Goal: Task Accomplishment & Management: Use online tool/utility

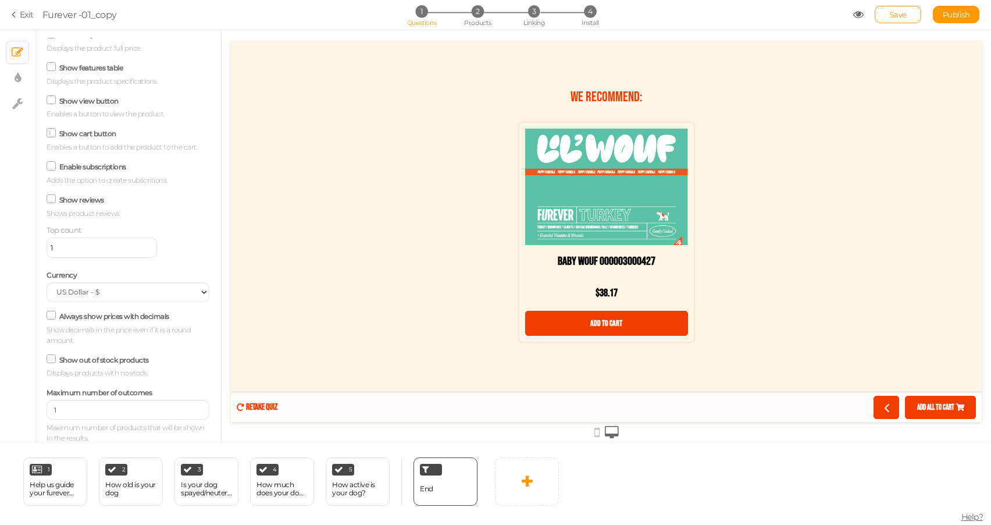
click at [805, 241] on div "We recommend: Baby Wouf 000003000427 $38.17 Add to cart" at bounding box center [606, 232] width 751 height 304
click at [890, 17] on span "Save" at bounding box center [898, 14] width 17 height 9
click at [485, 13] on li "2 Products" at bounding box center [478, 11] width 54 height 12
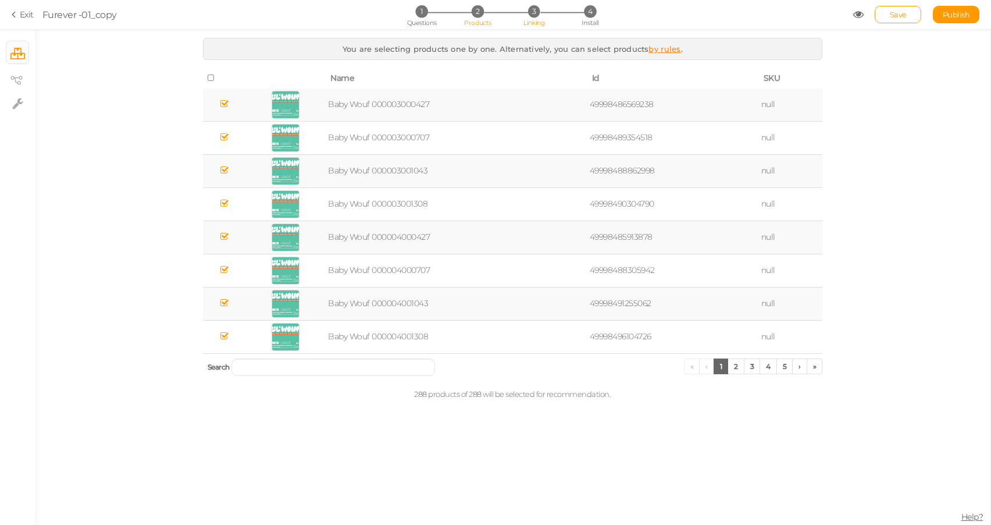
click at [528, 13] on span "3" at bounding box center [534, 11] width 12 height 12
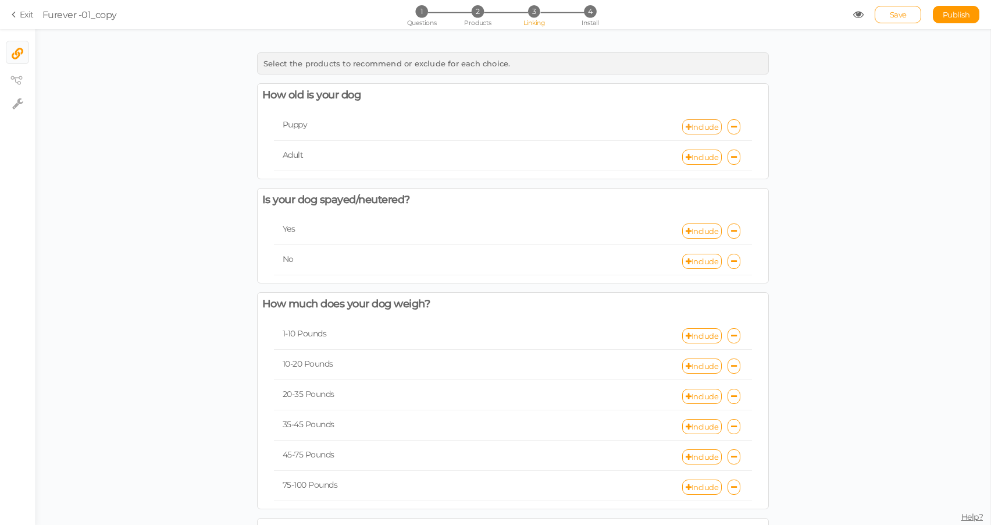
click at [700, 126] on link "Include" at bounding box center [702, 126] width 40 height 15
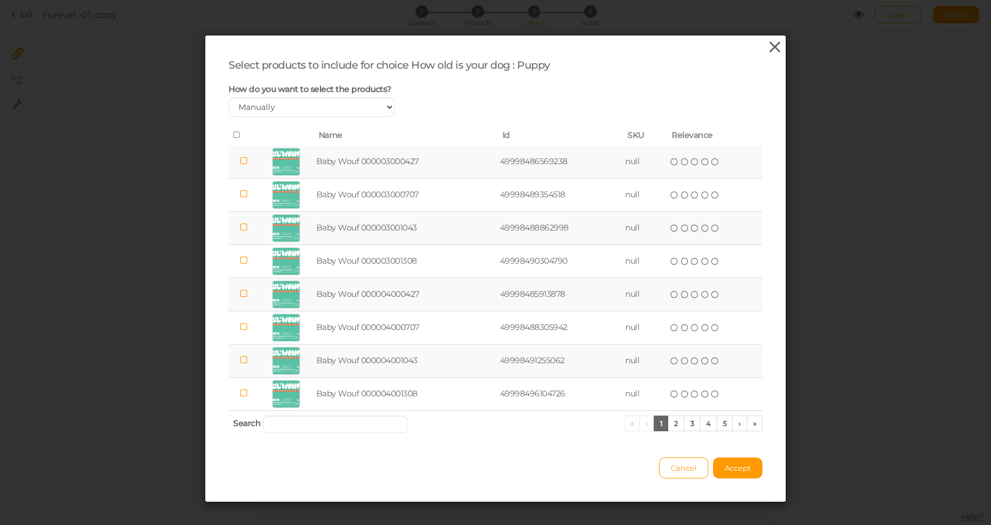
click at [773, 46] on icon at bounding box center [775, 46] width 17 height 17
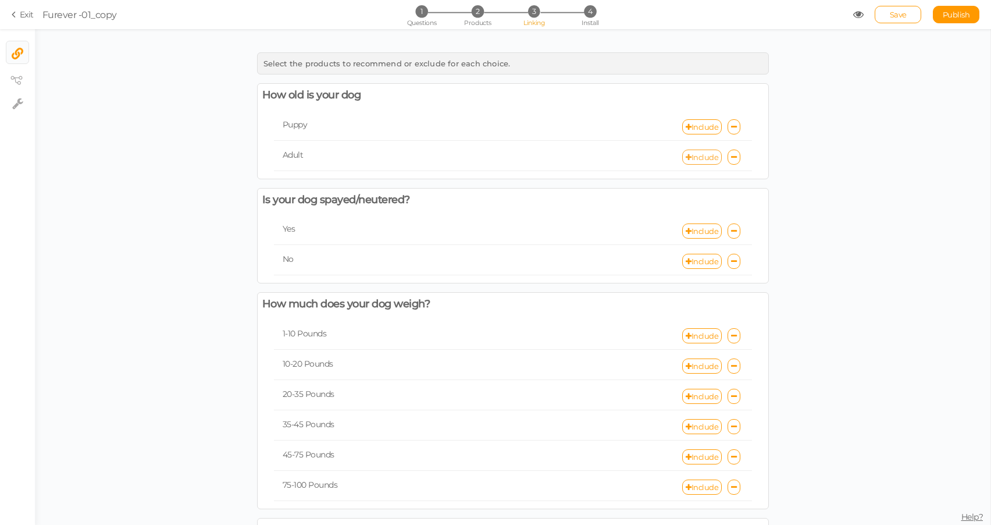
click at [698, 160] on link "Include" at bounding box center [702, 157] width 40 height 15
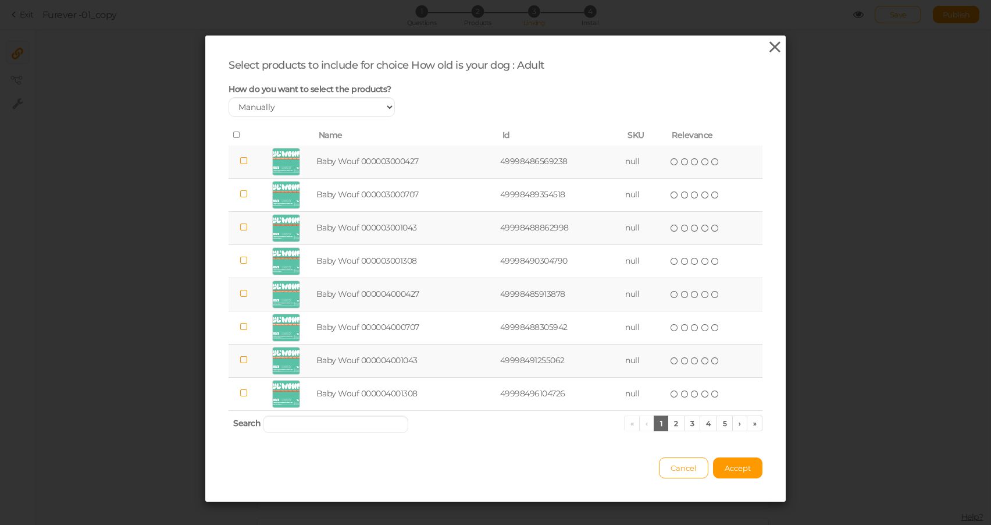
click at [774, 44] on icon at bounding box center [775, 46] width 17 height 17
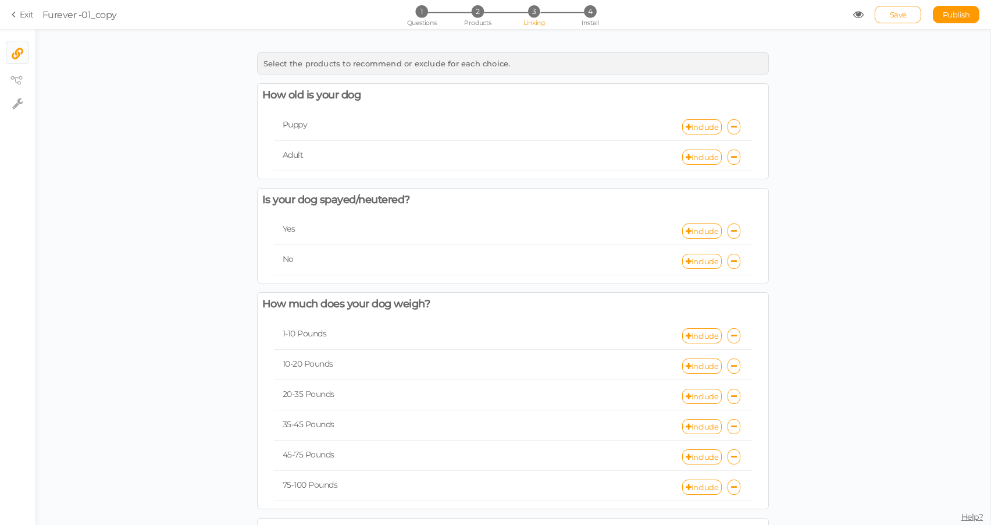
click at [743, 159] on div "Include" at bounding box center [632, 157] width 239 height 15
click at [25, 18] on link "Exit" at bounding box center [23, 15] width 22 height 12
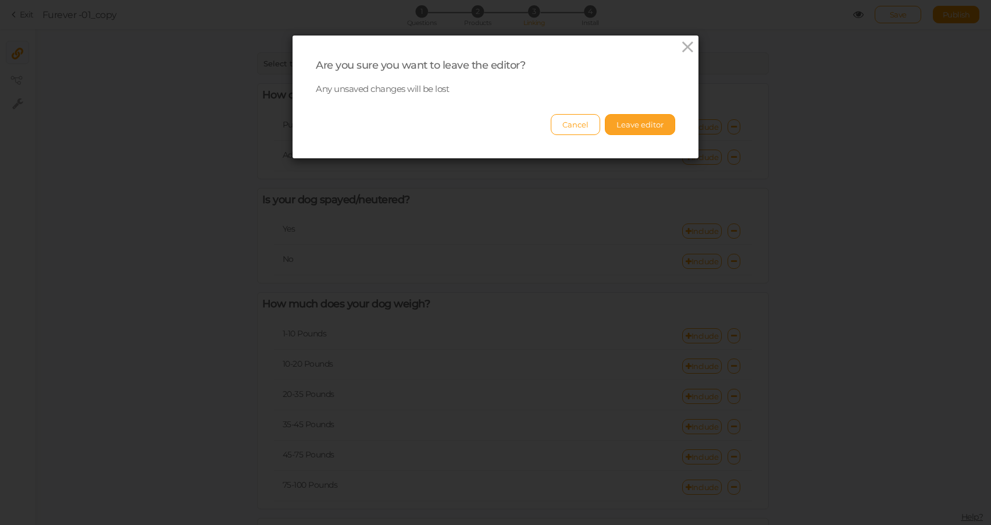
click at [662, 118] on button "Leave editor" at bounding box center [640, 124] width 70 height 21
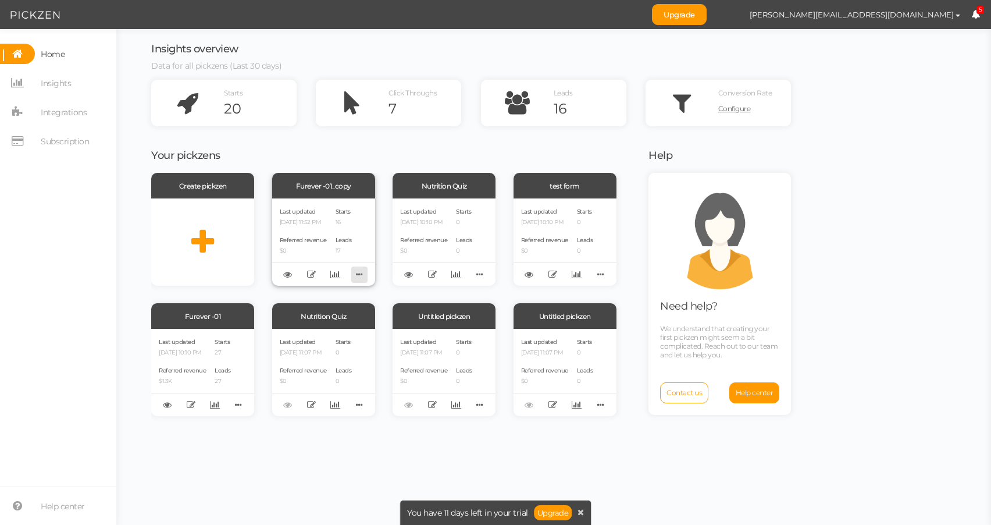
click at [358, 277] on icon at bounding box center [359, 274] width 16 height 18
click at [309, 308] on span "Clone" at bounding box center [308, 305] width 19 height 9
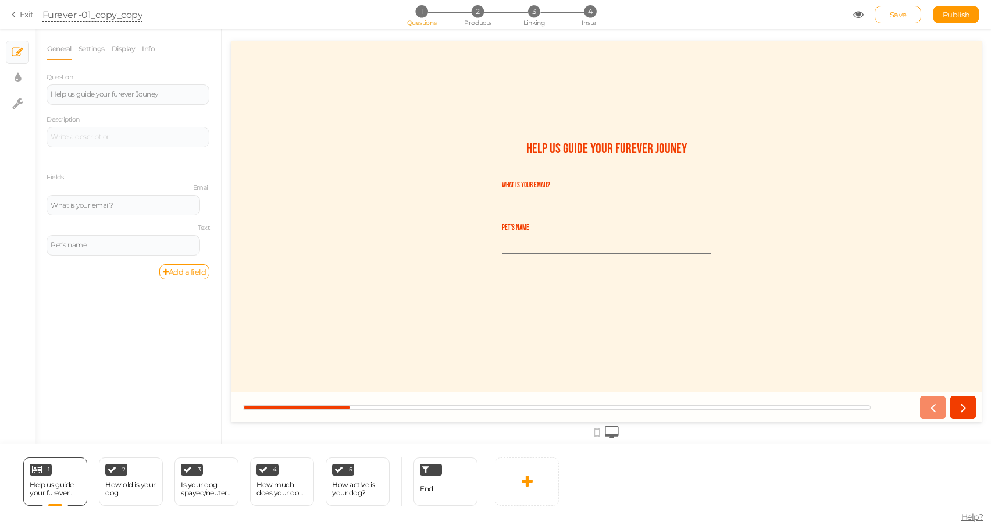
click at [120, 11] on div "Furever -01_copy_copy" at bounding box center [92, 15] width 101 height 14
click at [120, 19] on div "Furever -01_copy_copy" at bounding box center [92, 15] width 101 height 14
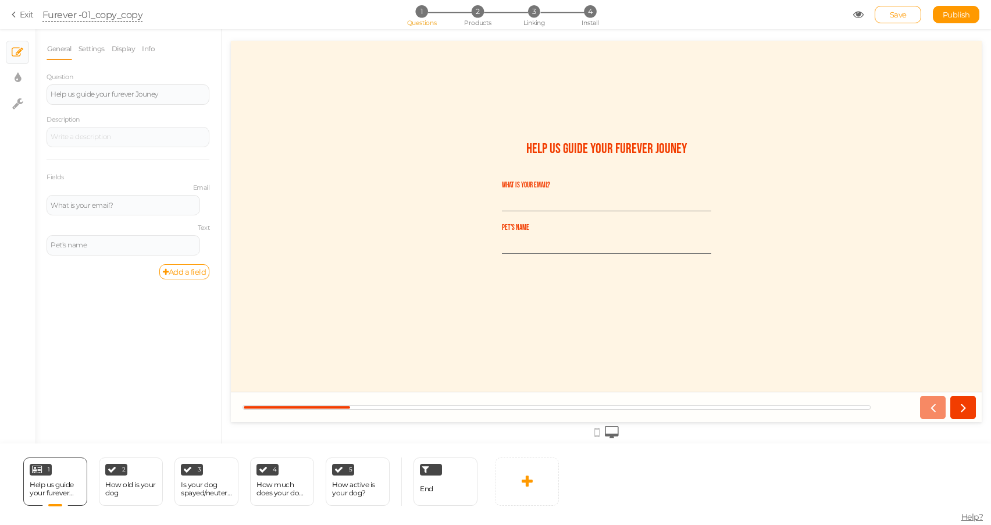
click at [120, 19] on div "Furever -01_copy_copy" at bounding box center [92, 15] width 101 height 14
click at [20, 81] on icon at bounding box center [18, 78] width 6 height 12
select select "2"
select select "fade"
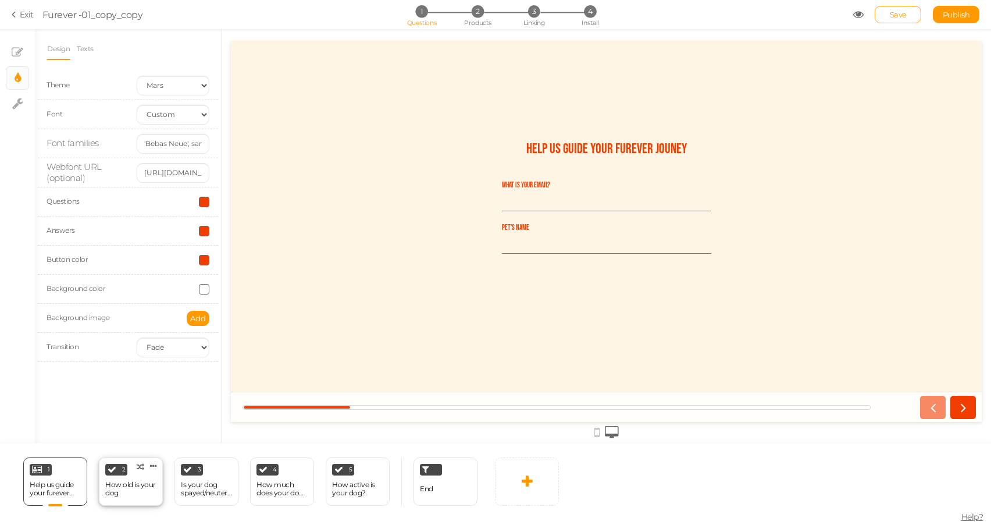
click at [144, 487] on div "How old is your dog" at bounding box center [130, 489] width 51 height 16
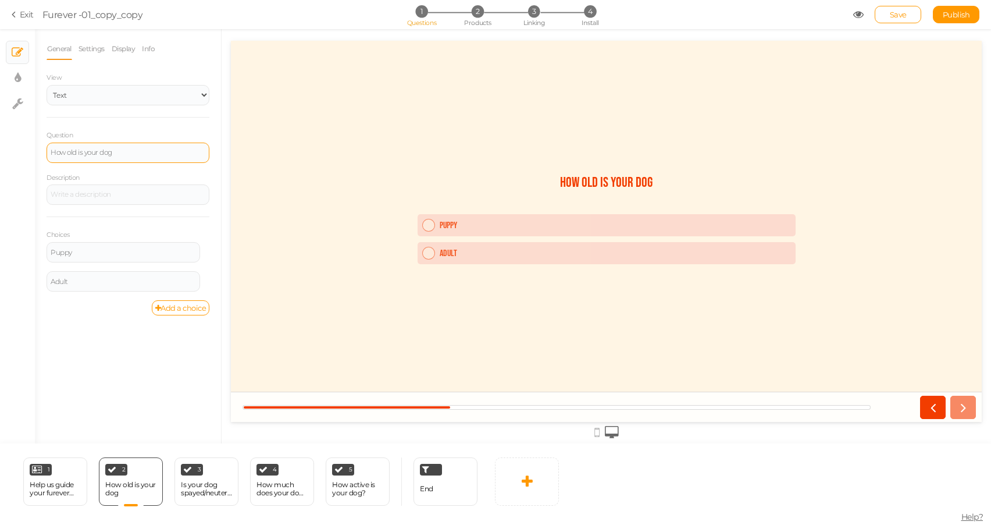
click at [113, 155] on div "How old is your dog" at bounding box center [128, 152] width 155 height 7
click at [151, 154] on div "How old is your dog" at bounding box center [128, 152] width 155 height 7
click at [153, 125] on div "View Text Images Slider Dropdown Question How old is your dog Description Choic…" at bounding box center [128, 193] width 163 height 244
click at [95, 49] on link "Settings" at bounding box center [91, 49] width 27 height 22
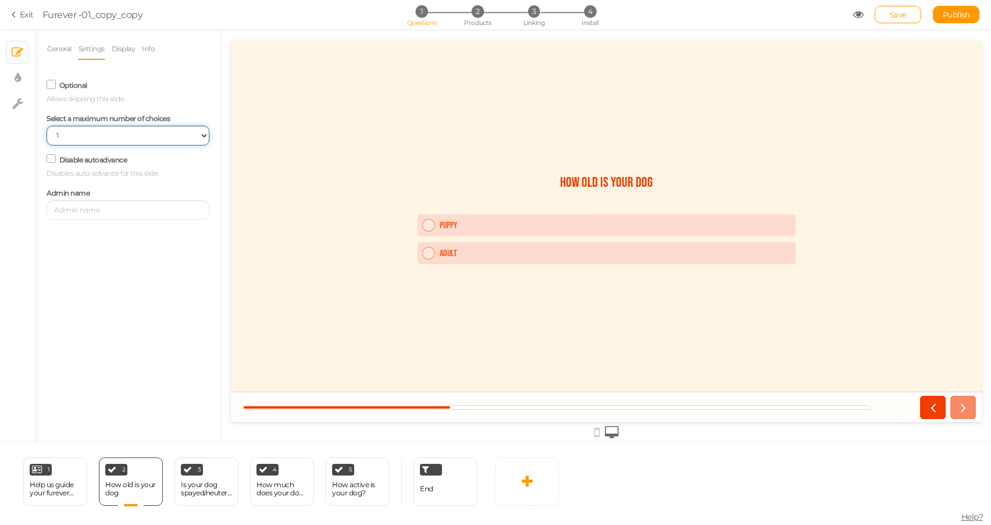
click at [84, 141] on select "No limit 1 2 3 4 5 6 7 8 9 10" at bounding box center [128, 136] width 163 height 20
click at [158, 138] on select "No limit 1 2 3 4 5 6 7 8 9 10" at bounding box center [128, 136] width 163 height 20
drag, startPoint x: 126, startPoint y: 44, endPoint x: 223, endPoint y: 406, distance: 374.7
click at [221, 399] on div "General Settings Display Info View Text Images Slider Dropdown Question How old…" at bounding box center [128, 241] width 186 height 406
click at [193, 483] on div "Is your dog spayed/neutered?" at bounding box center [206, 489] width 51 height 16
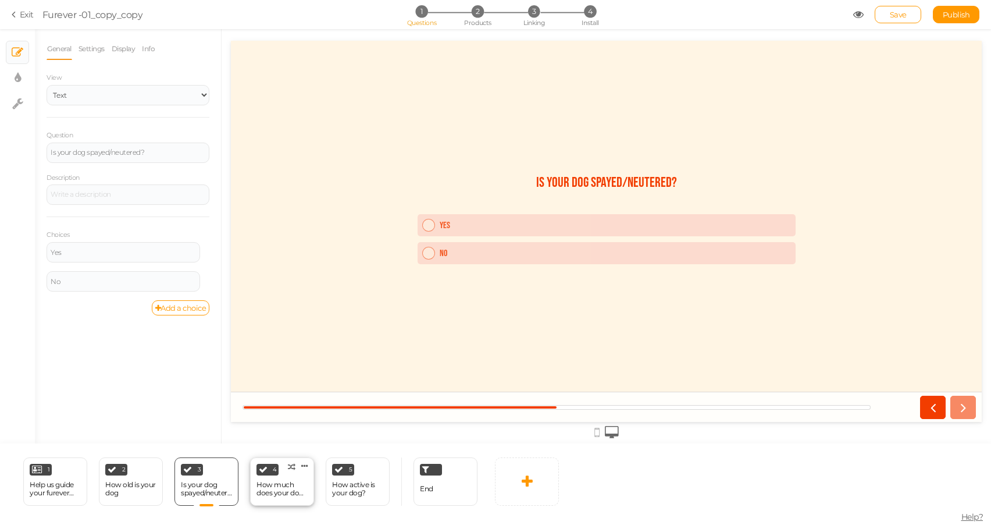
click at [269, 483] on div "How much does your dog weigh?" at bounding box center [282, 489] width 51 height 16
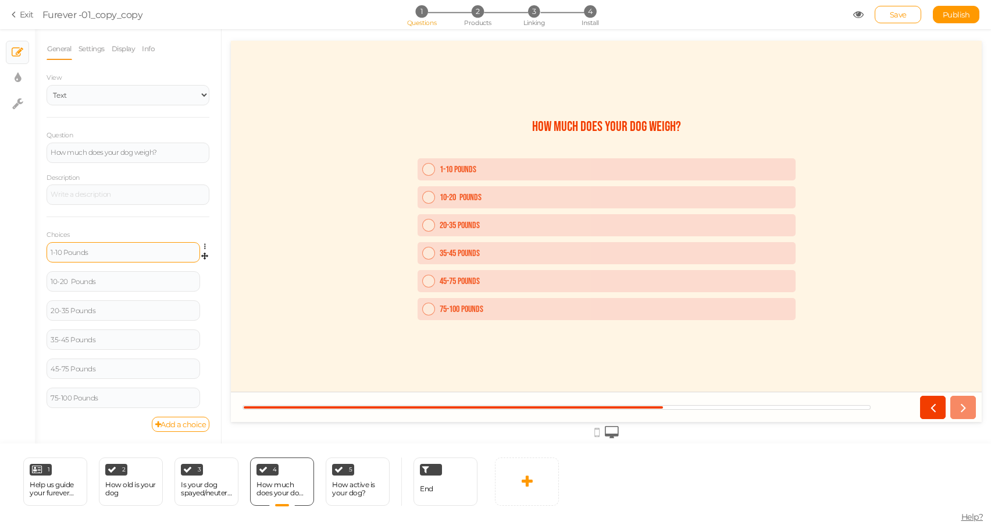
click at [52, 250] on div "1-10 Pounds" at bounding box center [123, 252] width 145 height 7
click at [195, 226] on div "Choices 1-10 Pounds Settings Delete 10-20 Pounds Settings Delete 20-35 Pounds S…" at bounding box center [128, 316] width 163 height 200
click at [335, 475] on div "5" at bounding box center [343, 470] width 22 height 12
